Goal: Find contact information: Find contact information

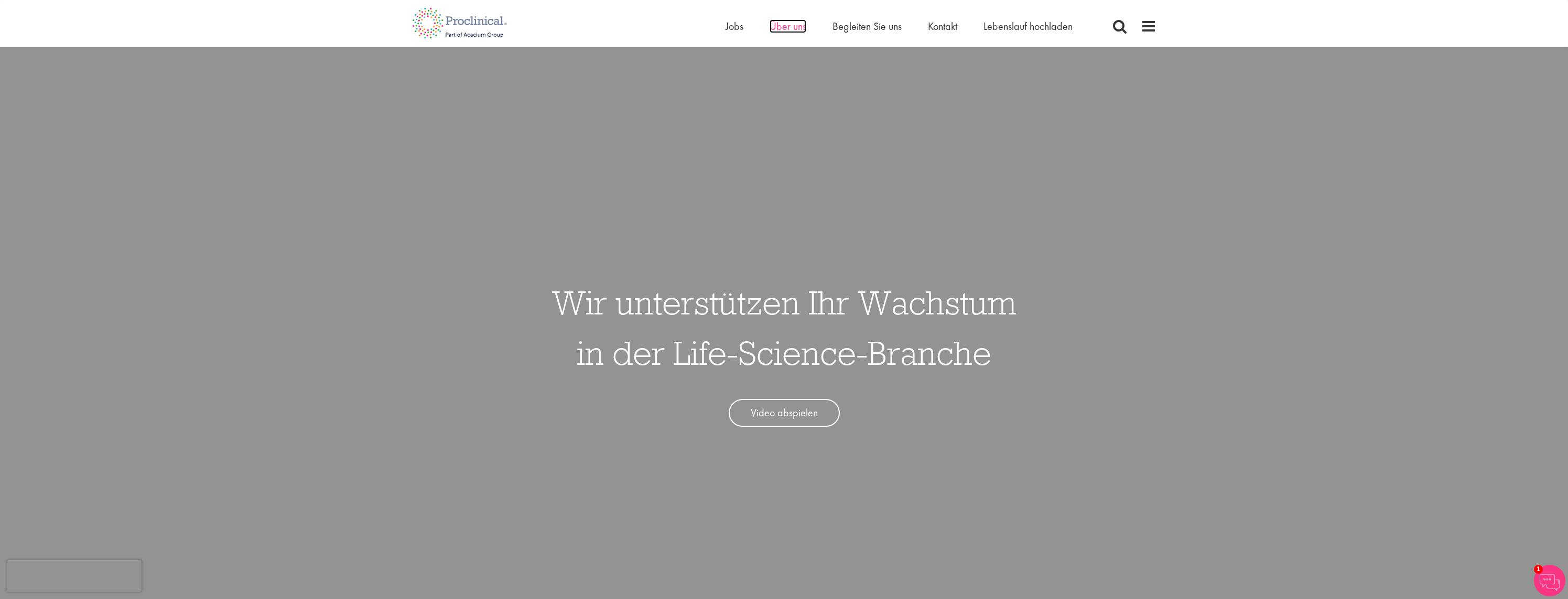
click at [790, 30] on font "Über uns" at bounding box center [787, 26] width 36 height 13
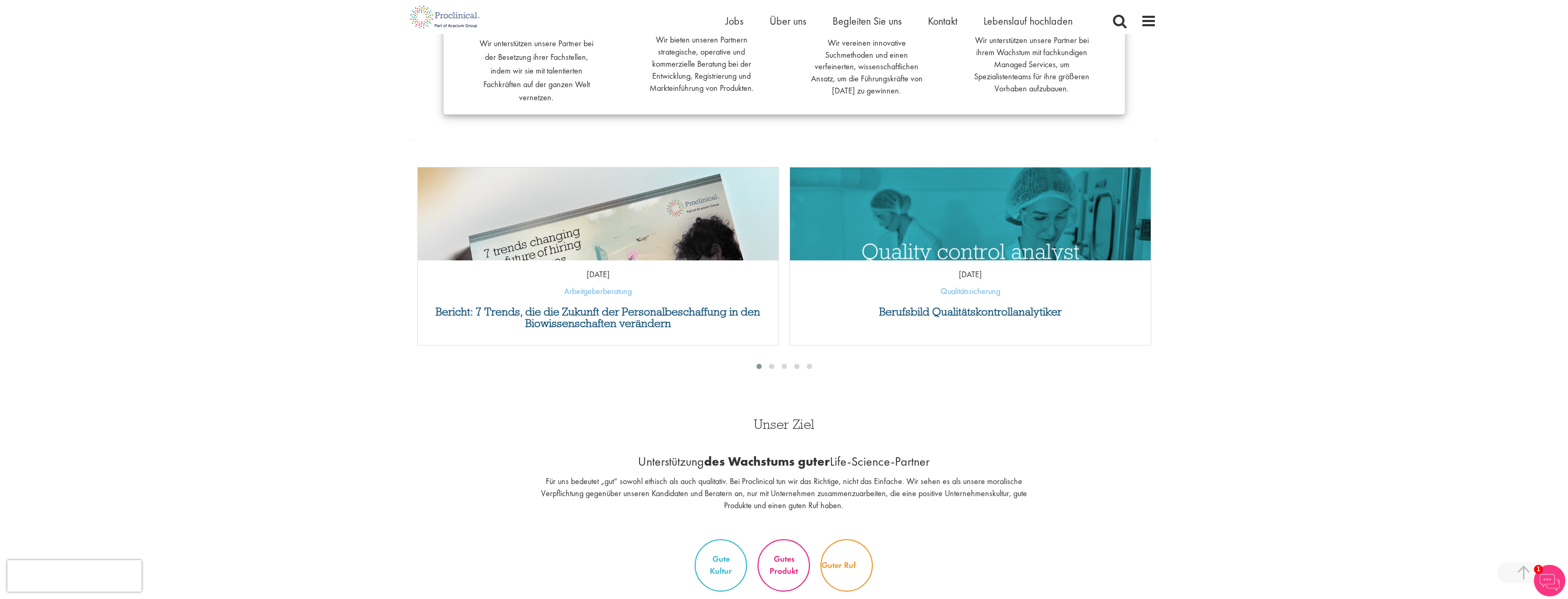
scroll to position [144, 0]
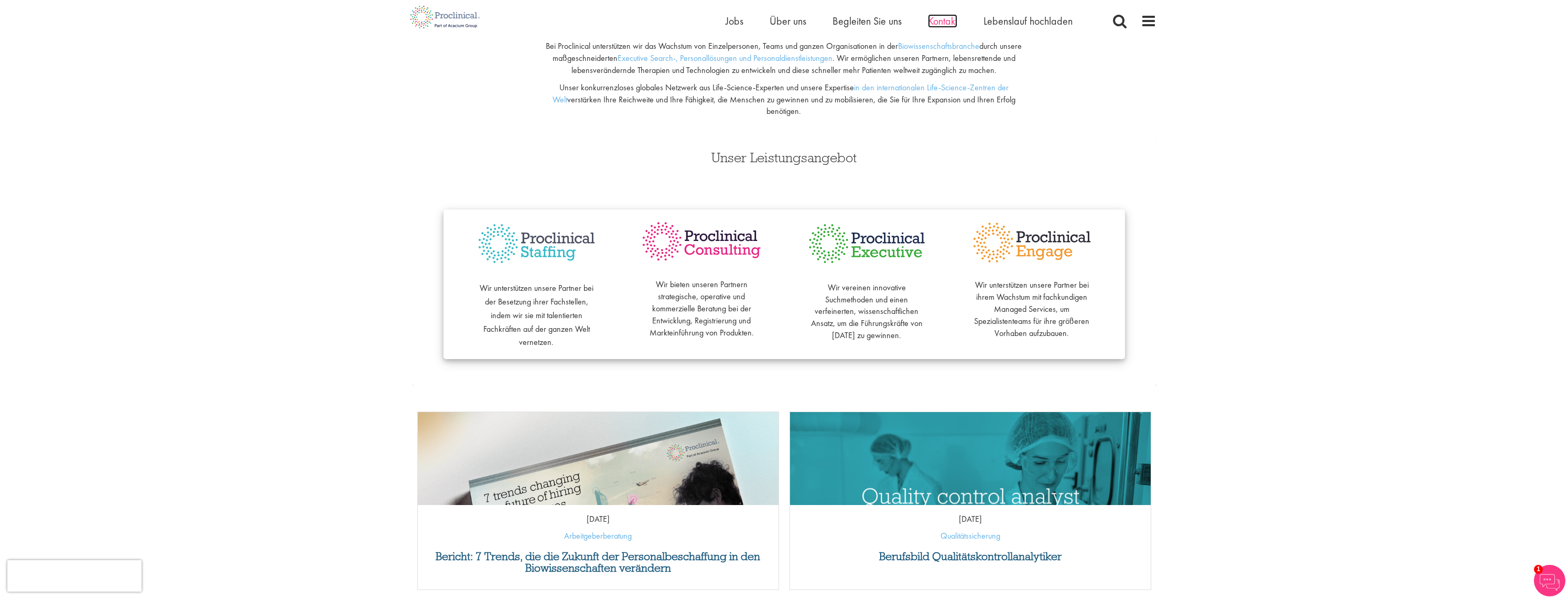
click at [945, 23] on font "Kontakt" at bounding box center [942, 20] width 29 height 13
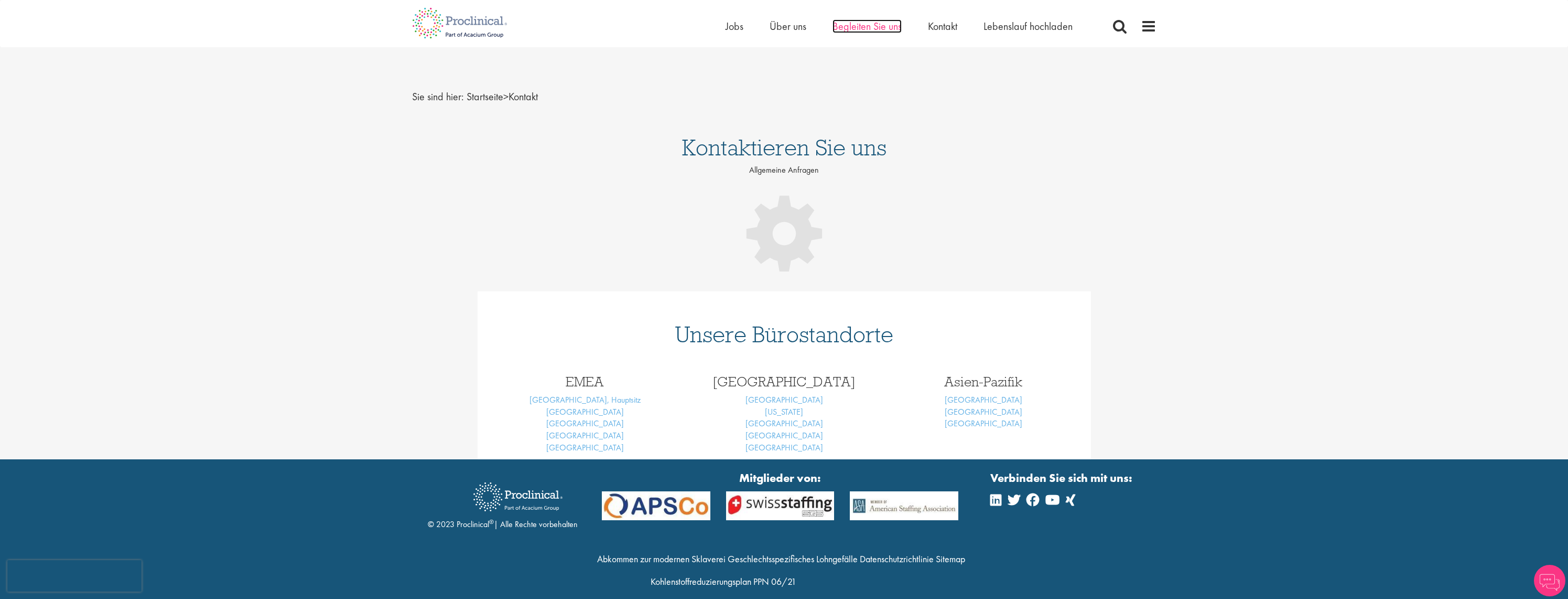
click at [877, 27] on font "Begleiten Sie uns" at bounding box center [867, 26] width 69 height 13
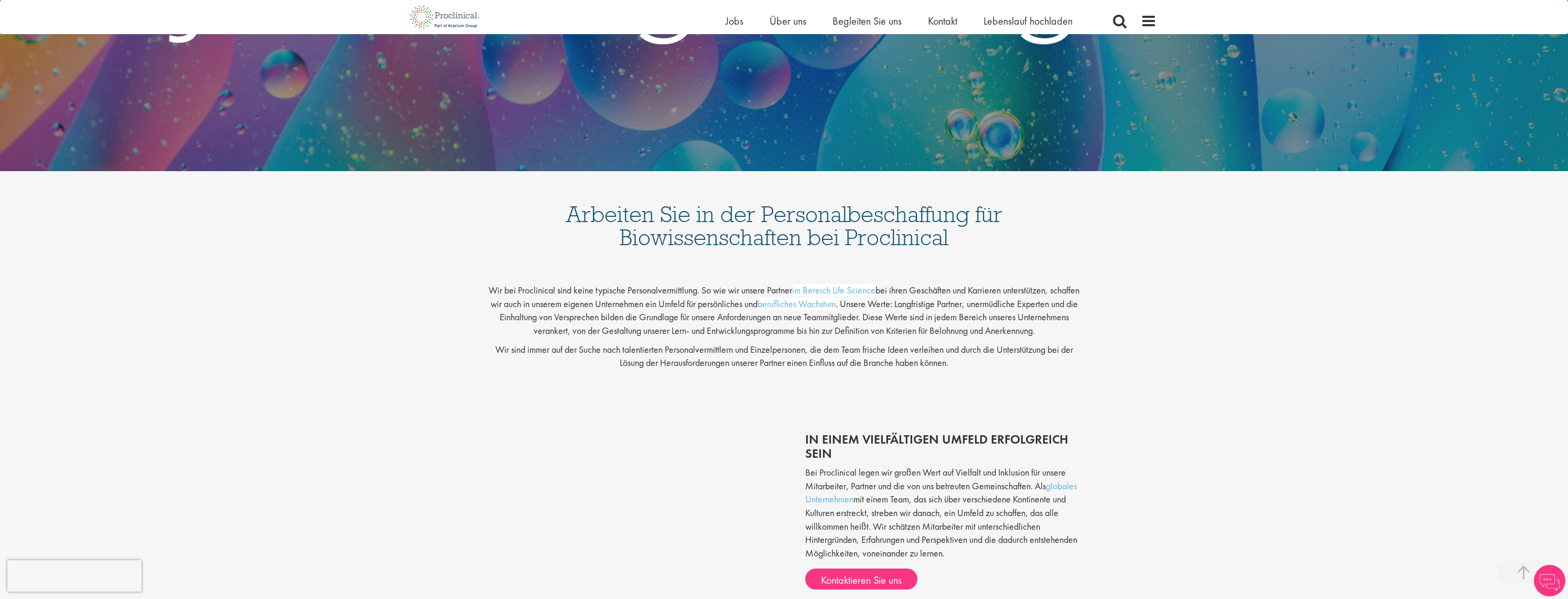
scroll to position [262, 0]
